Goal: Task Accomplishment & Management: Manage account settings

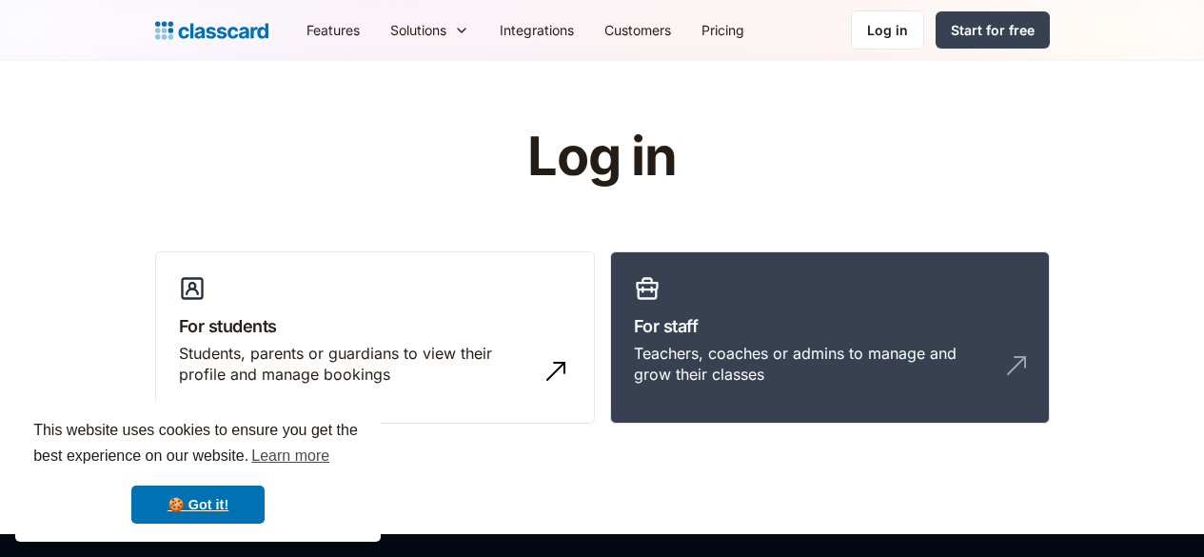
click at [820, 348] on div "Teachers, coaches or admins to manage and grow their classes" at bounding box center [811, 364] width 354 height 43
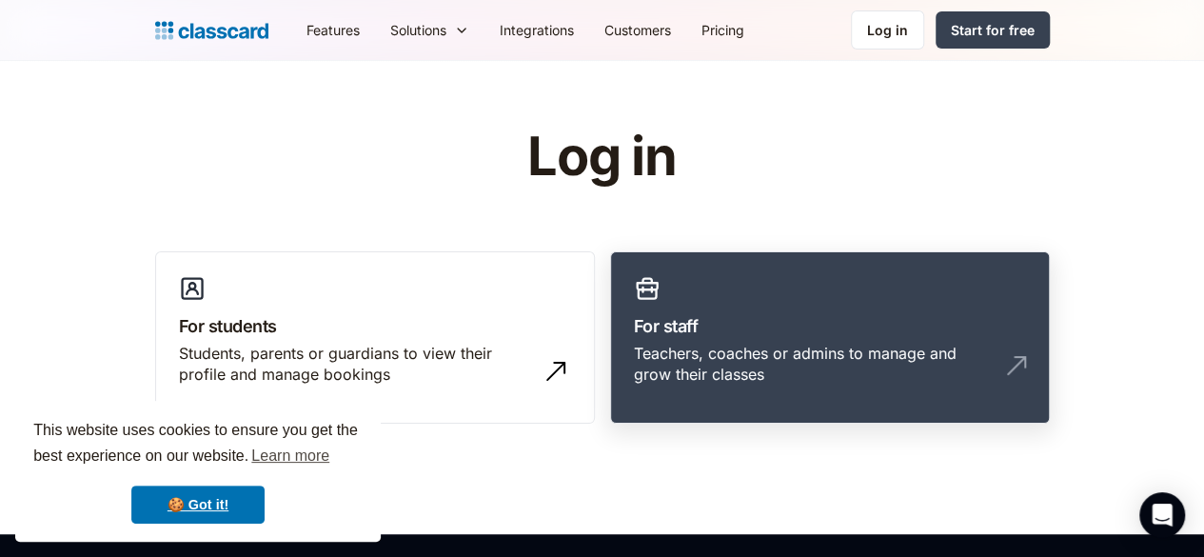
click at [802, 379] on link "For staff Teachers, coaches or admins to manage and grow their classes" at bounding box center [830, 337] width 440 height 173
click at [834, 343] on div "Teachers, coaches or admins to manage and grow their classes" at bounding box center [811, 364] width 354 height 43
